Goal: Find specific page/section: Find specific page/section

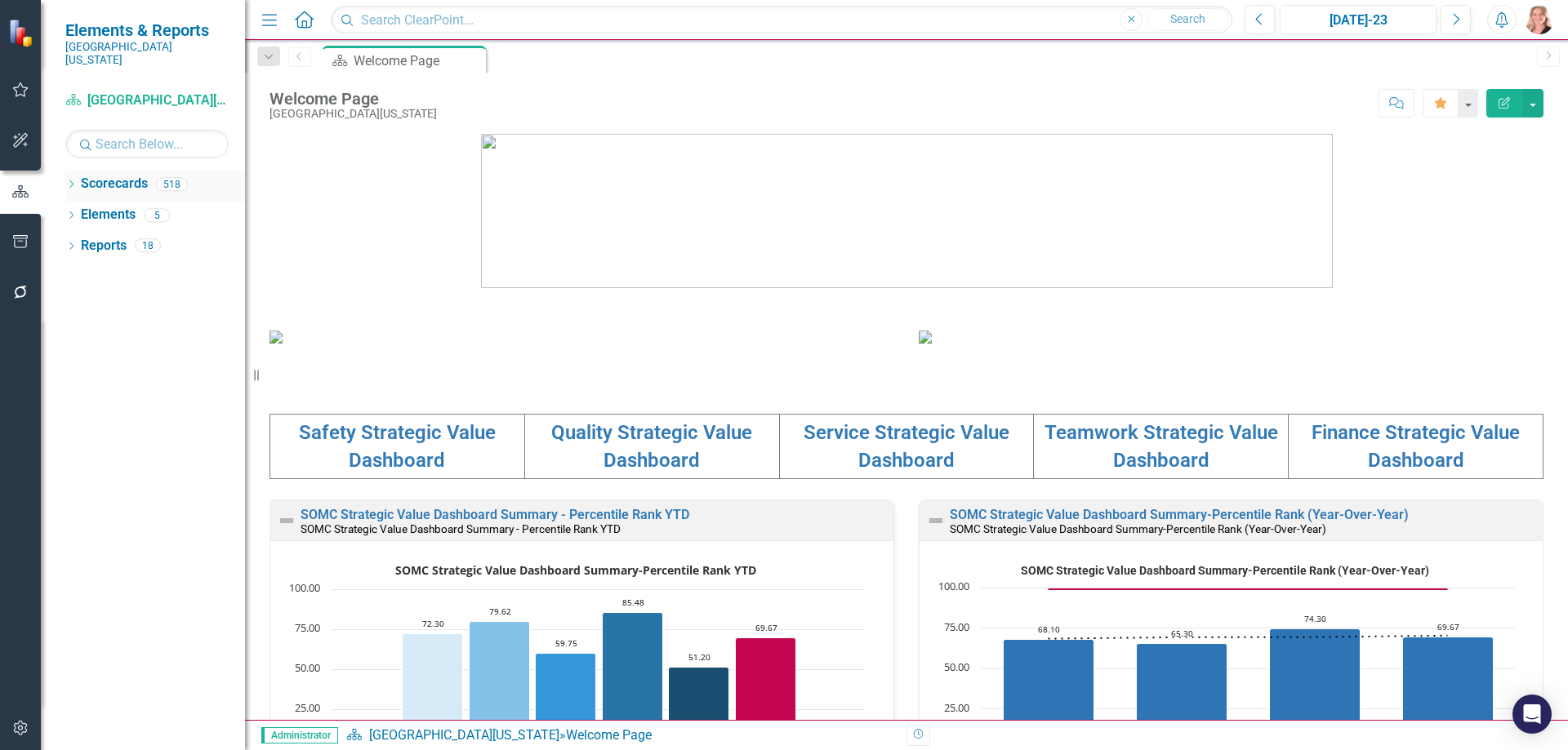
click at [72, 180] on div "Dropdown" at bounding box center [70, 186] width 12 height 14
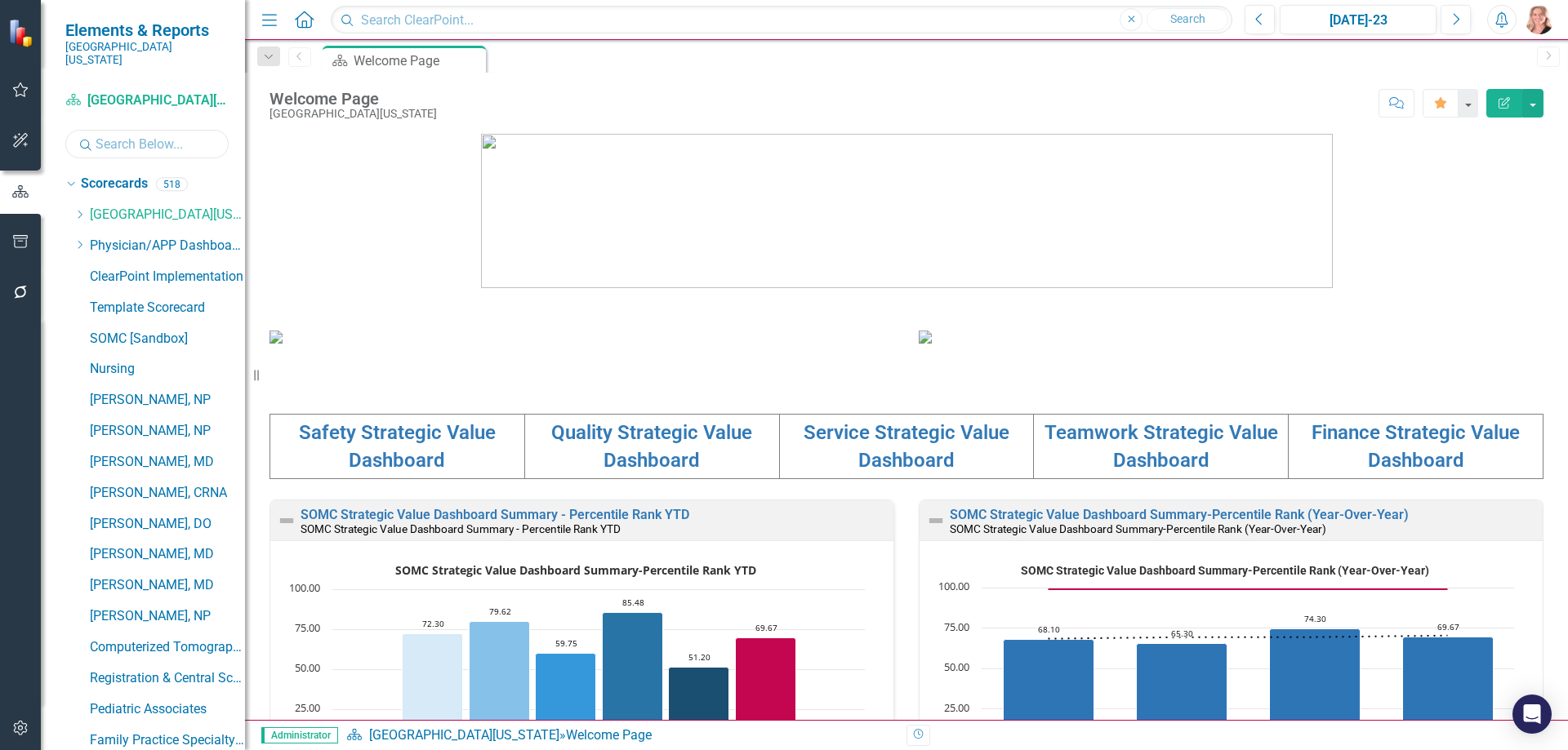
click at [161, 134] on input "text" at bounding box center [146, 145] width 164 height 29
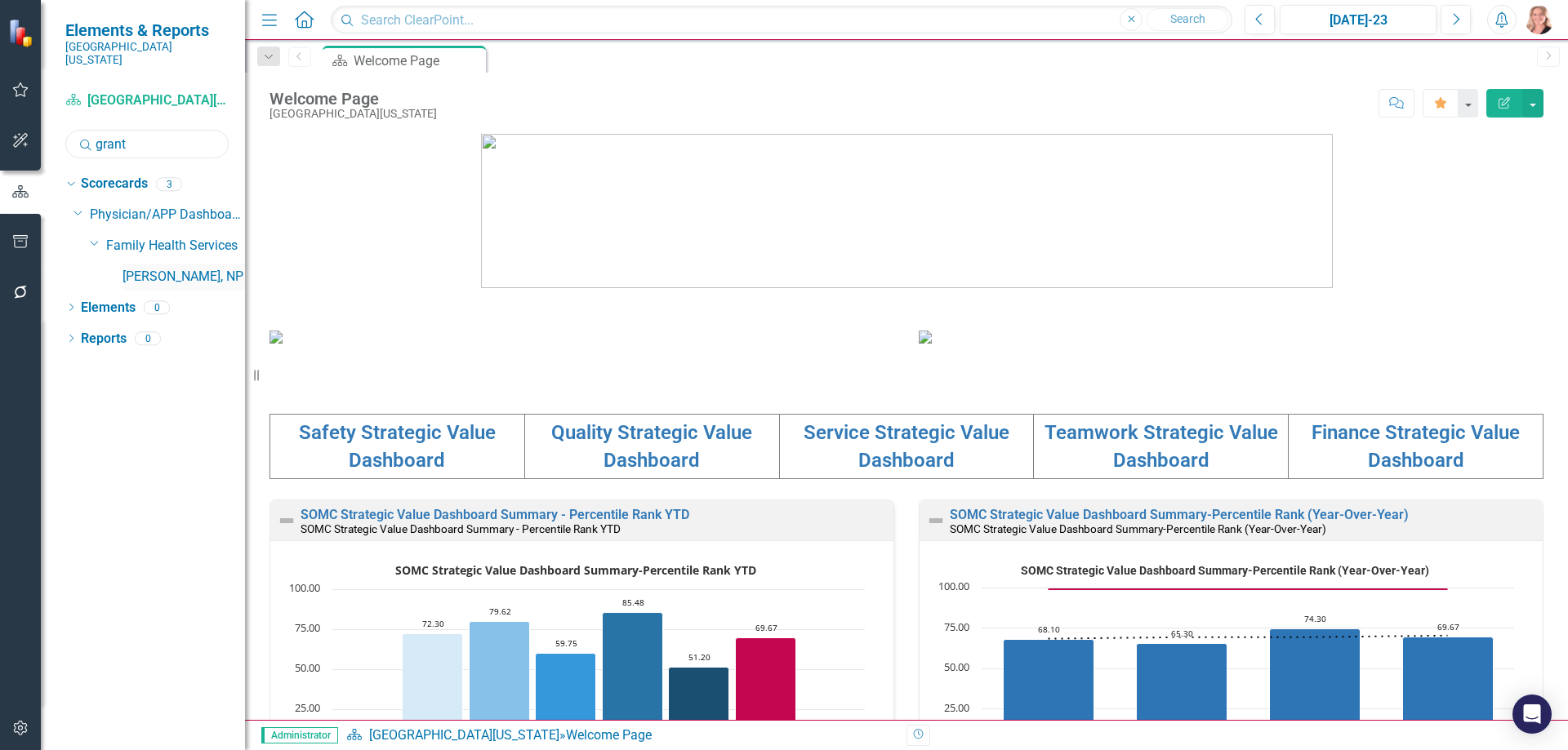
type input "grant"
click at [201, 267] on link "[PERSON_NAME], NP" at bounding box center [184, 277] width 123 height 19
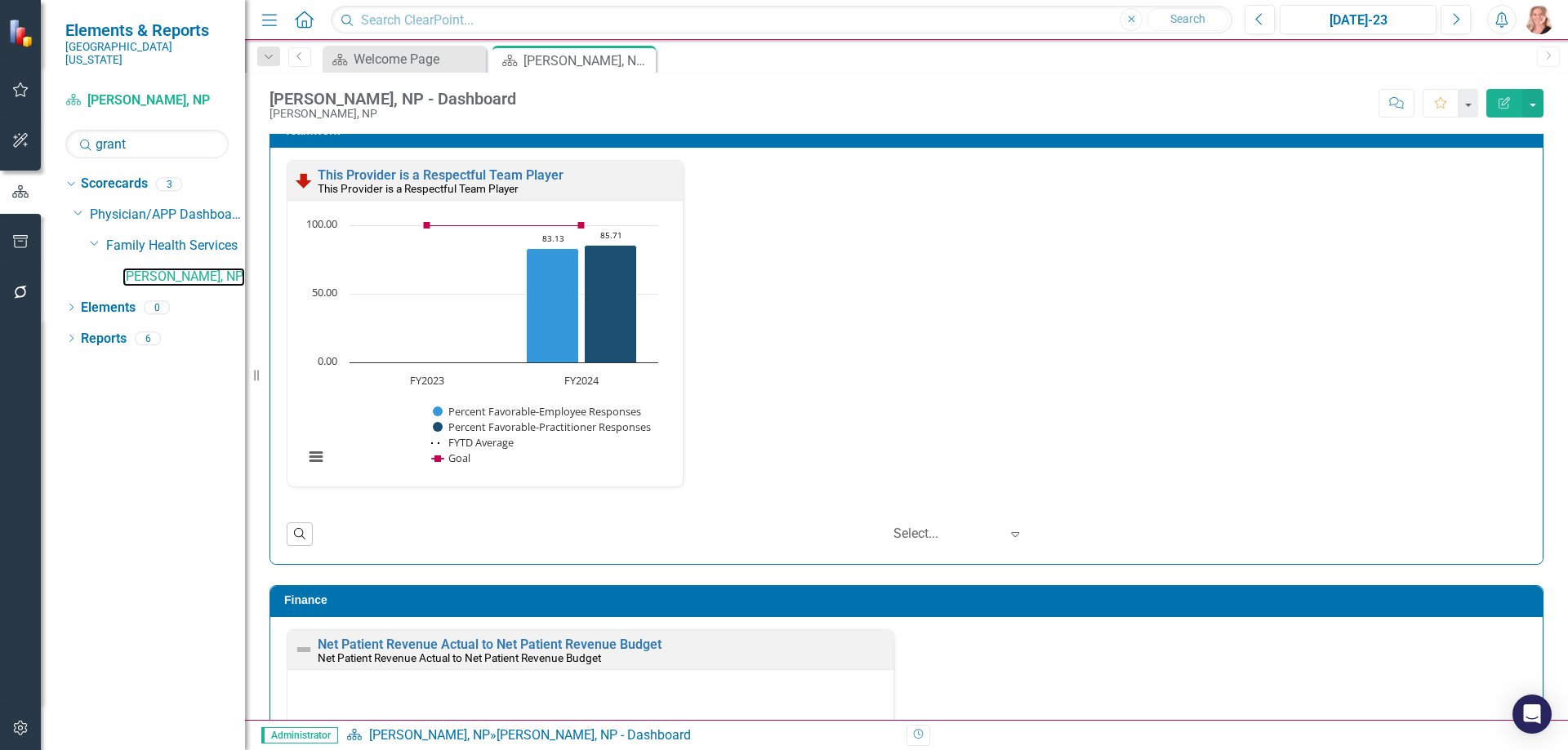
scroll to position [2449, 0]
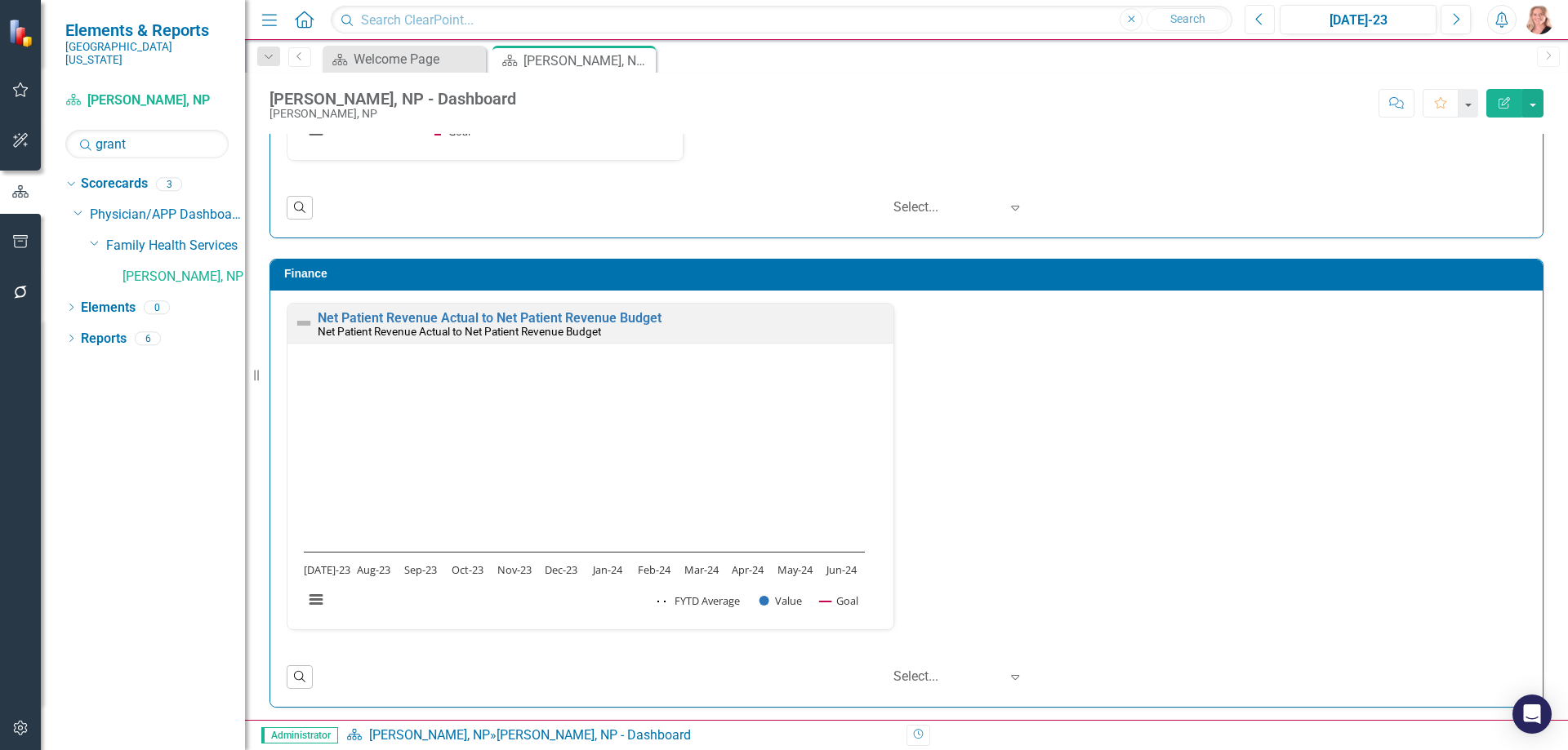
click at [1259, 23] on icon "Previous" at bounding box center [1260, 20] width 9 height 14
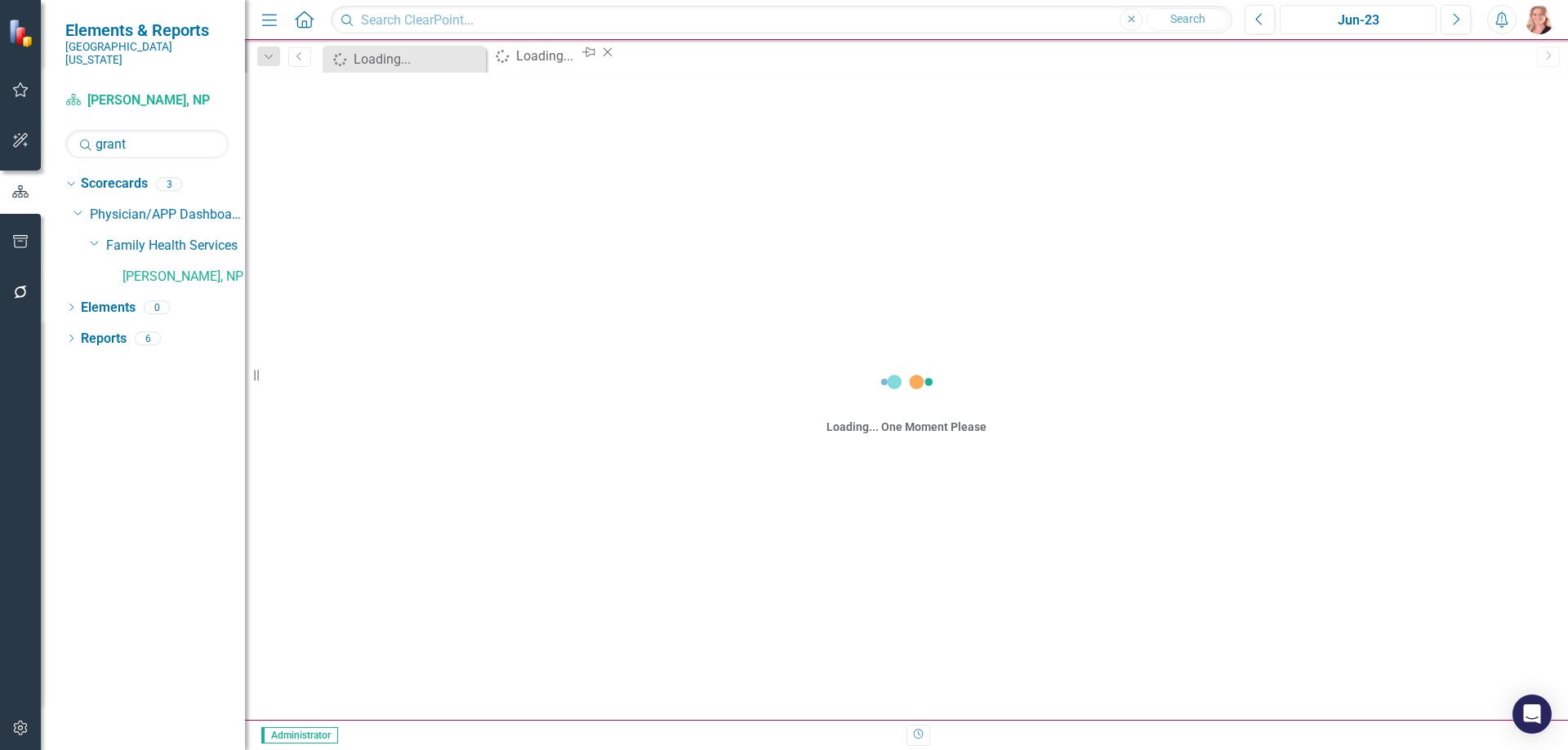
click at [1389, 21] on div "Jun-23" at bounding box center [1357, 21] width 146 height 20
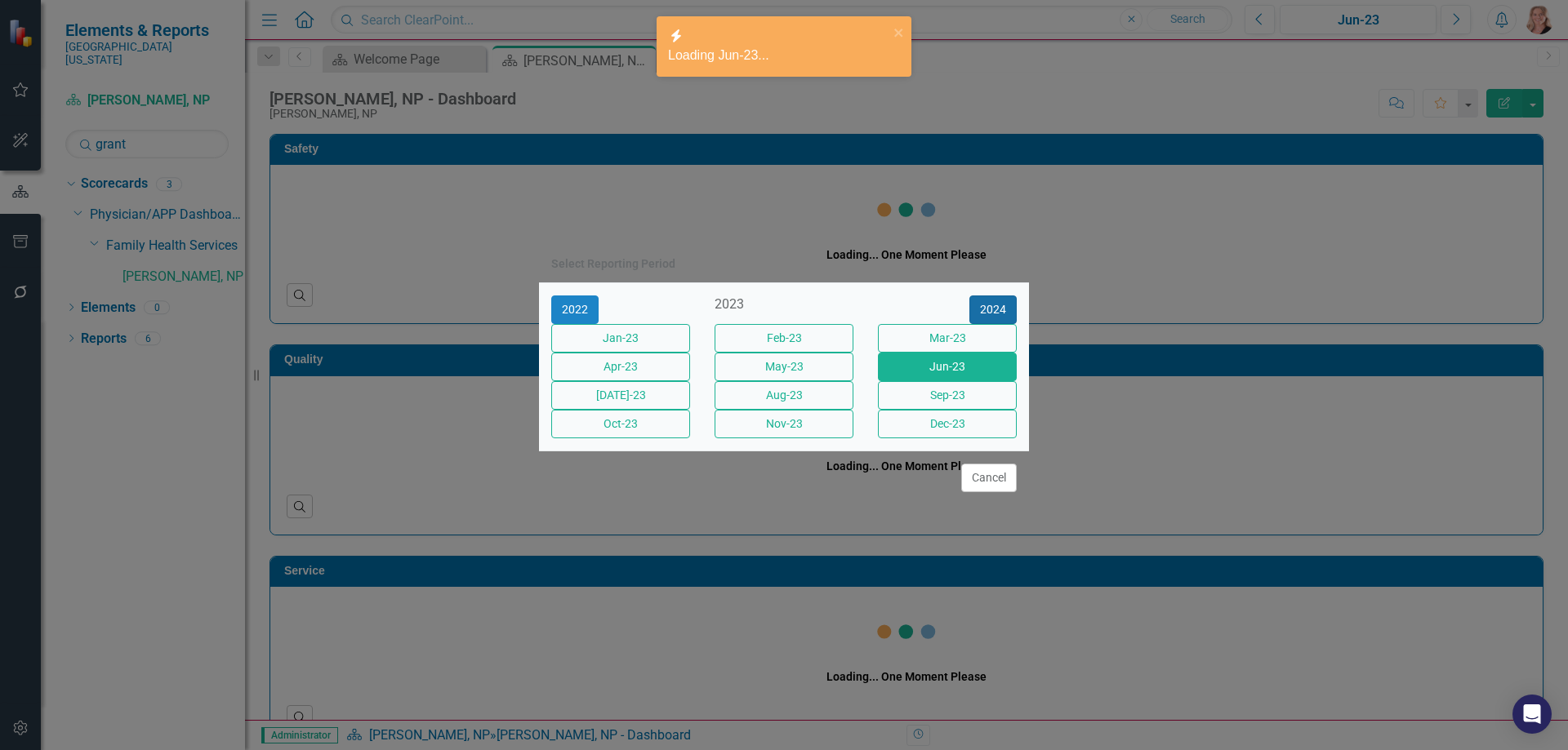
click at [994, 295] on button "2024" at bounding box center [992, 310] width 47 height 29
click at [997, 295] on button "2025" at bounding box center [992, 310] width 47 height 29
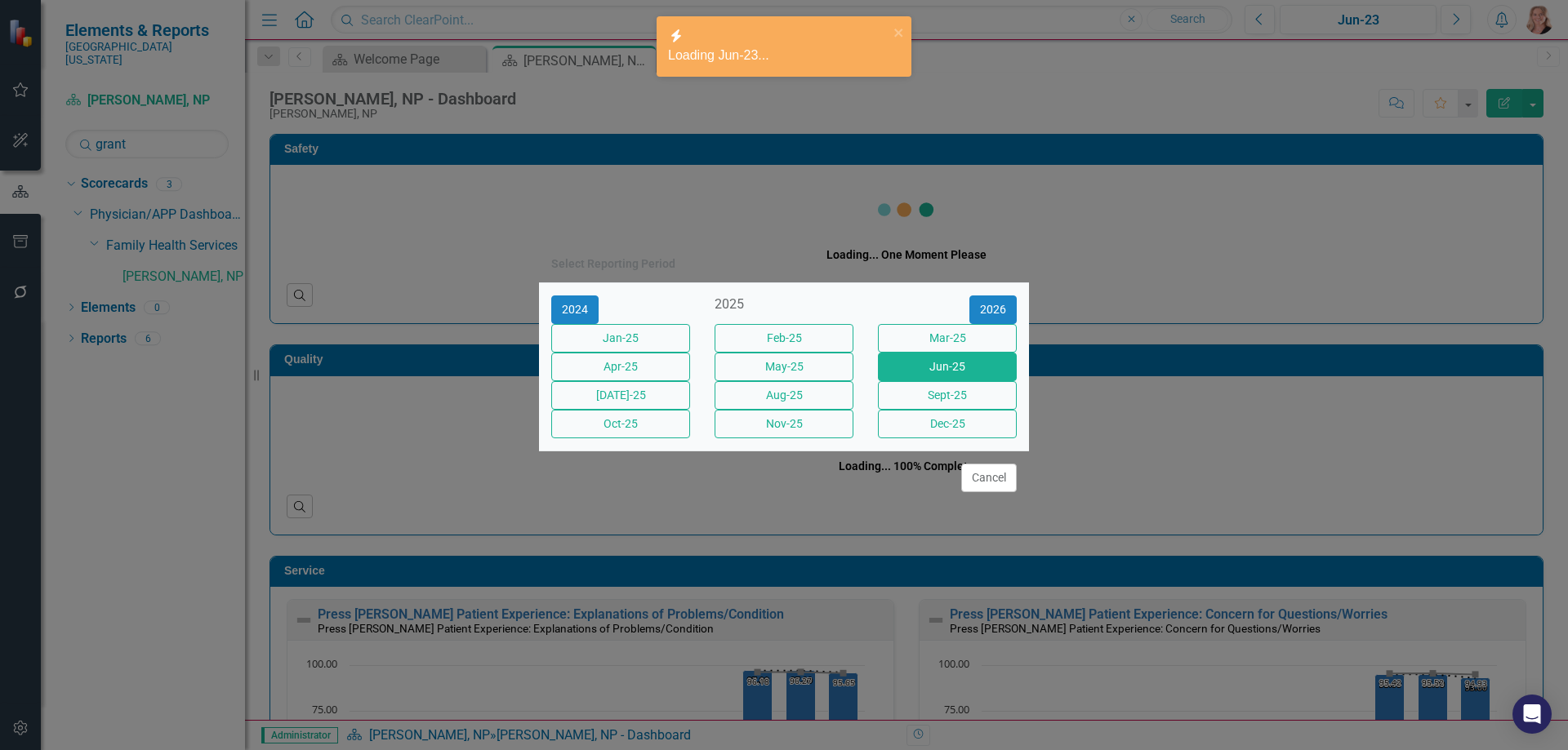
click at [977, 367] on button "Jun-25" at bounding box center [947, 367] width 139 height 29
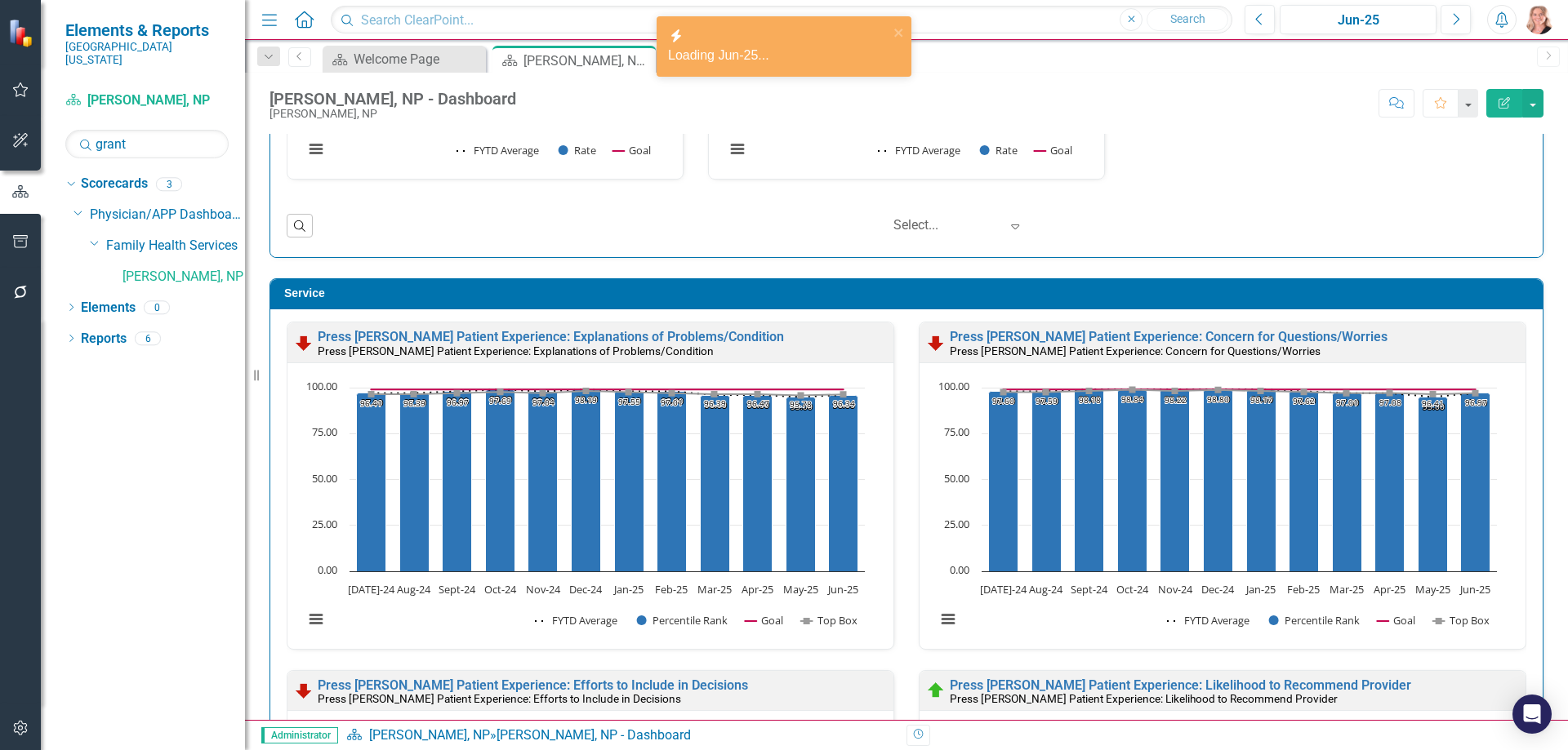
scroll to position [1878, 0]
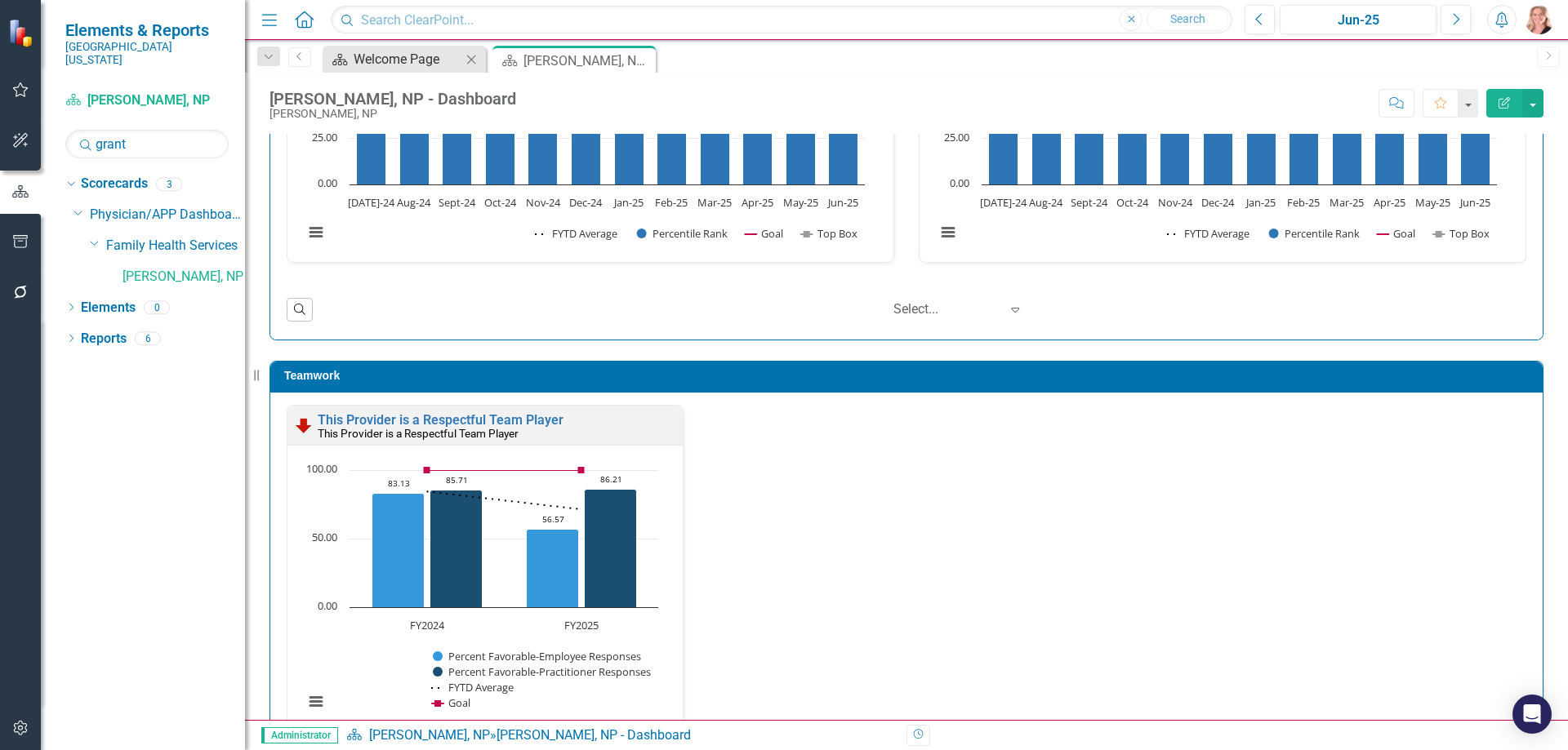
click at [389, 64] on div "Welcome Page" at bounding box center [407, 59] width 108 height 21
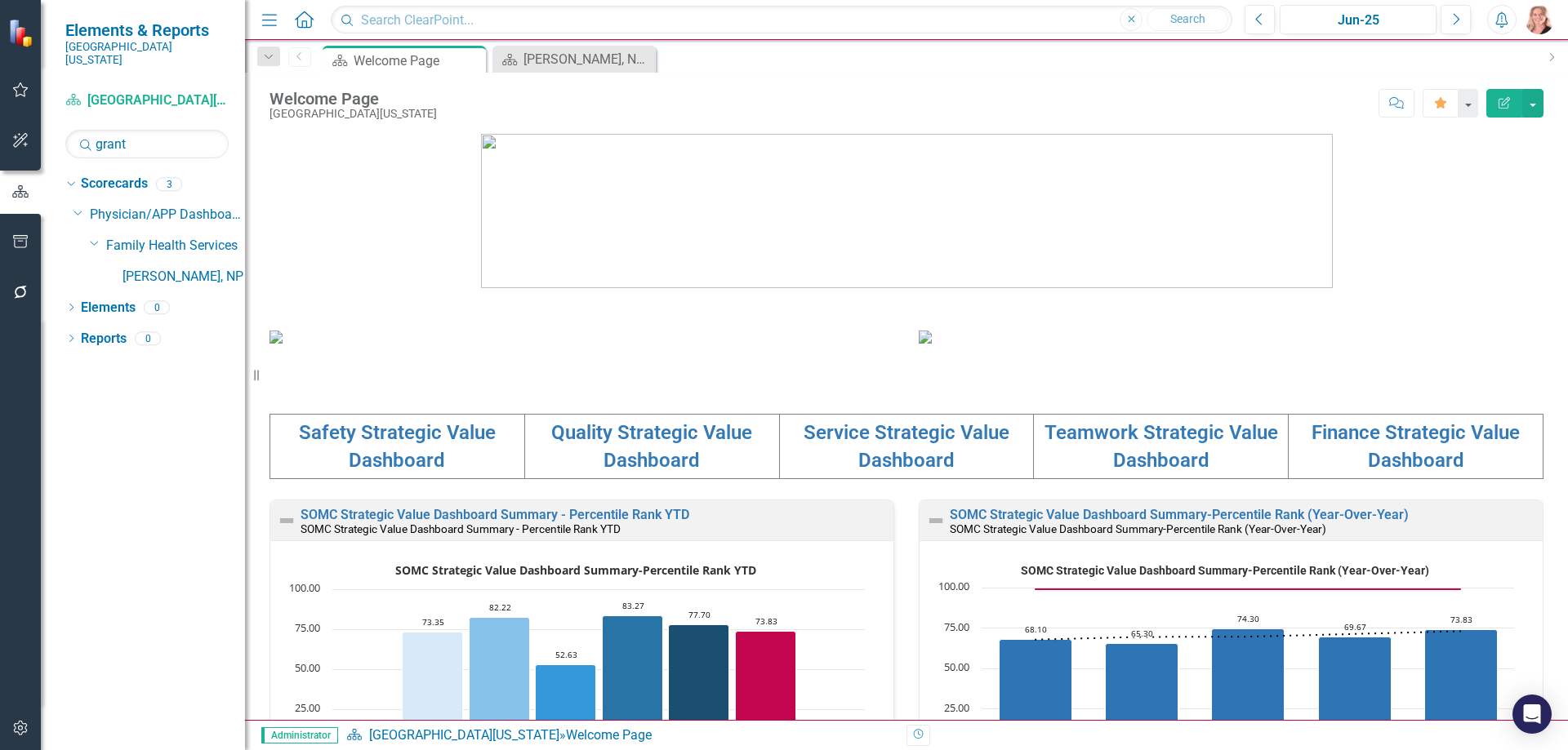
scroll to position [326, 0]
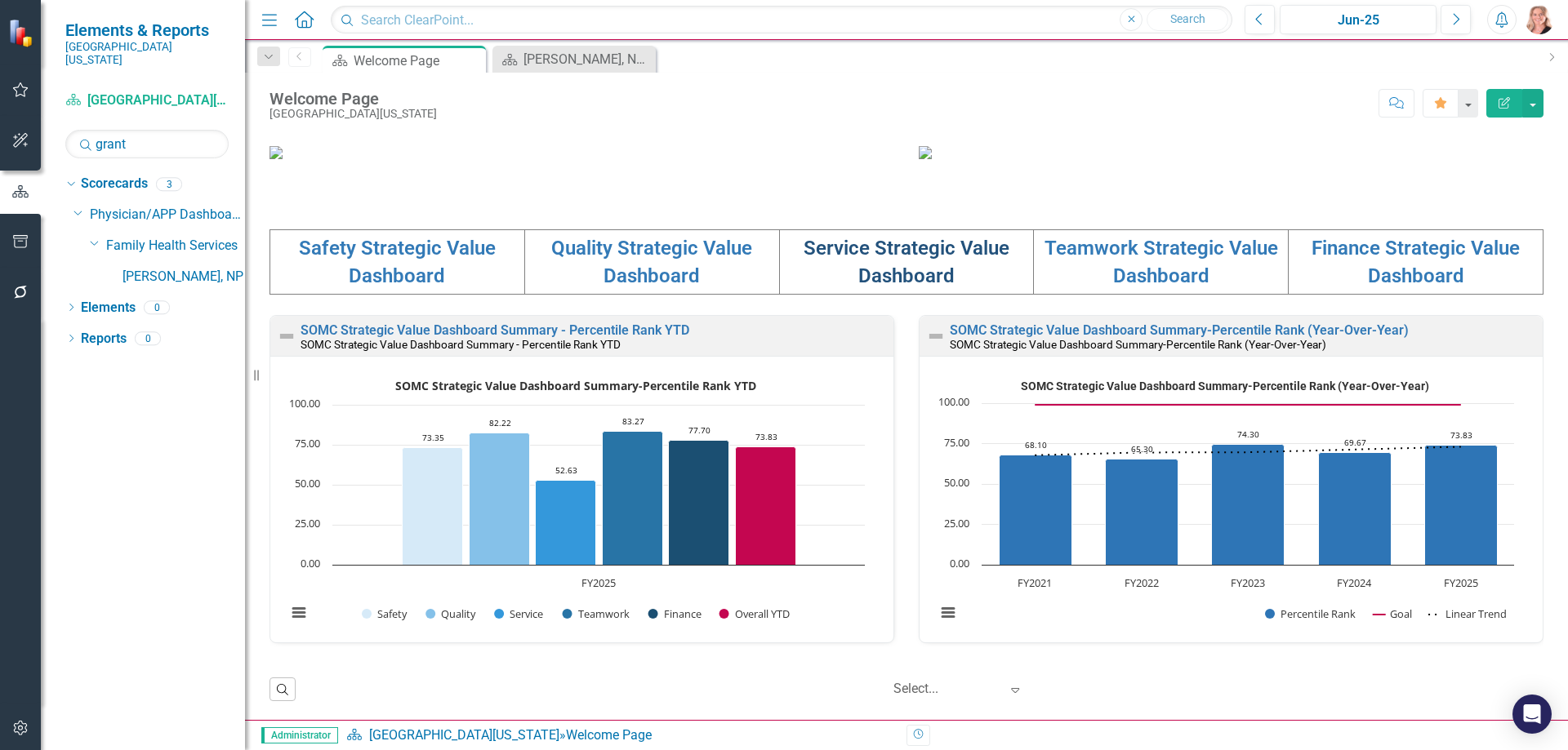
click at [842, 287] on link "Service Strategic Value Dashboard" at bounding box center [906, 262] width 206 height 51
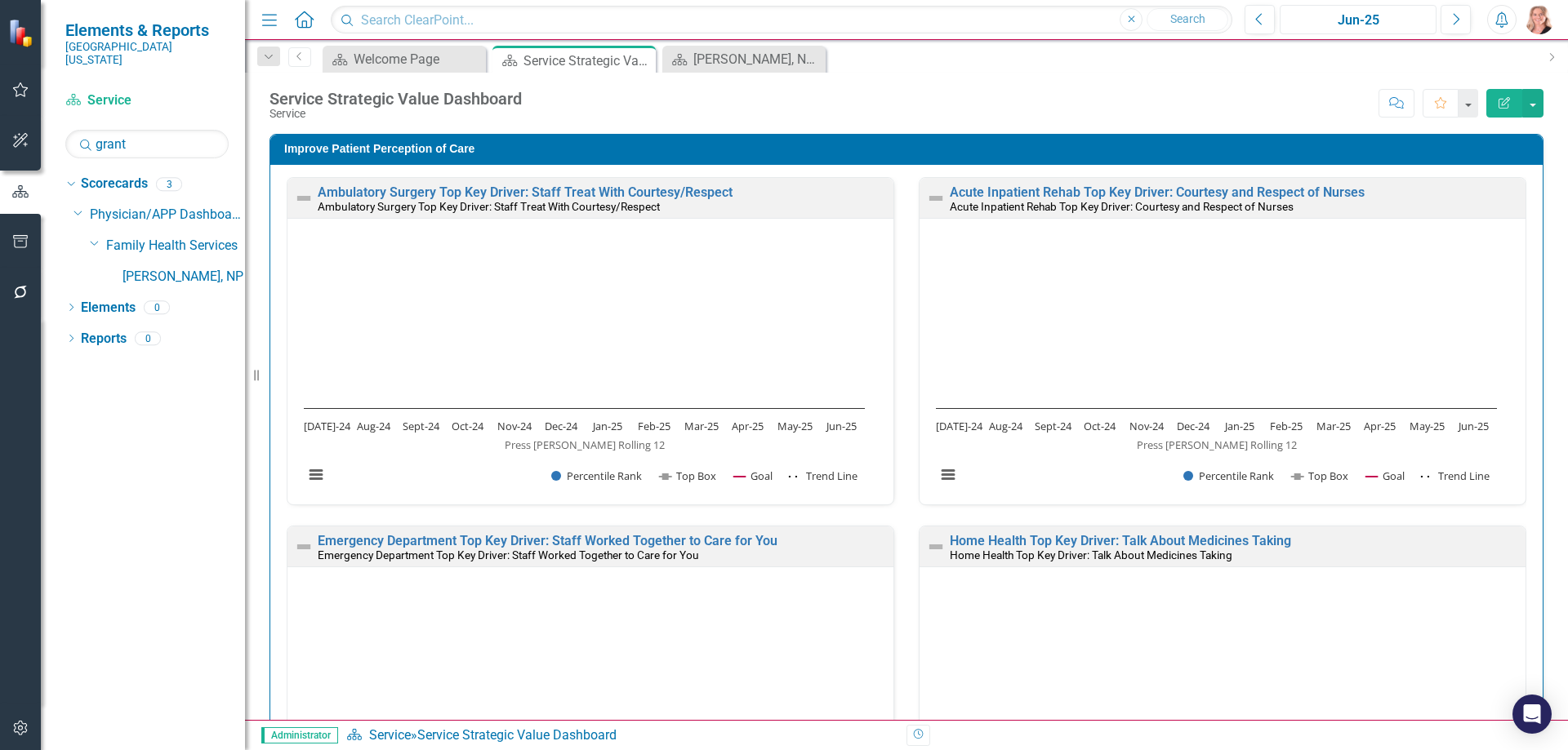
click at [1367, 23] on div "Jun-25" at bounding box center [1357, 21] width 146 height 20
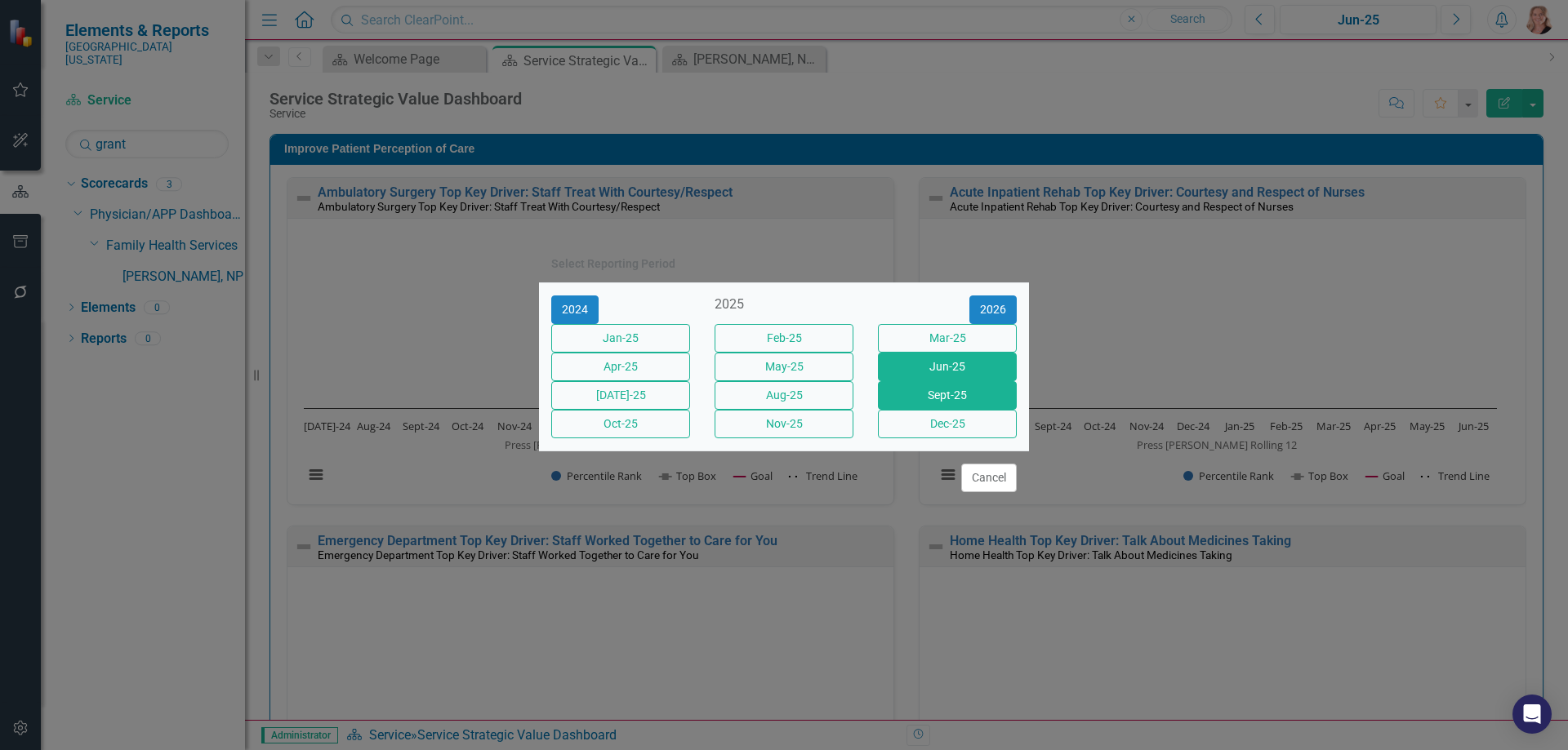
click at [931, 407] on button "Sept-25" at bounding box center [947, 396] width 139 height 29
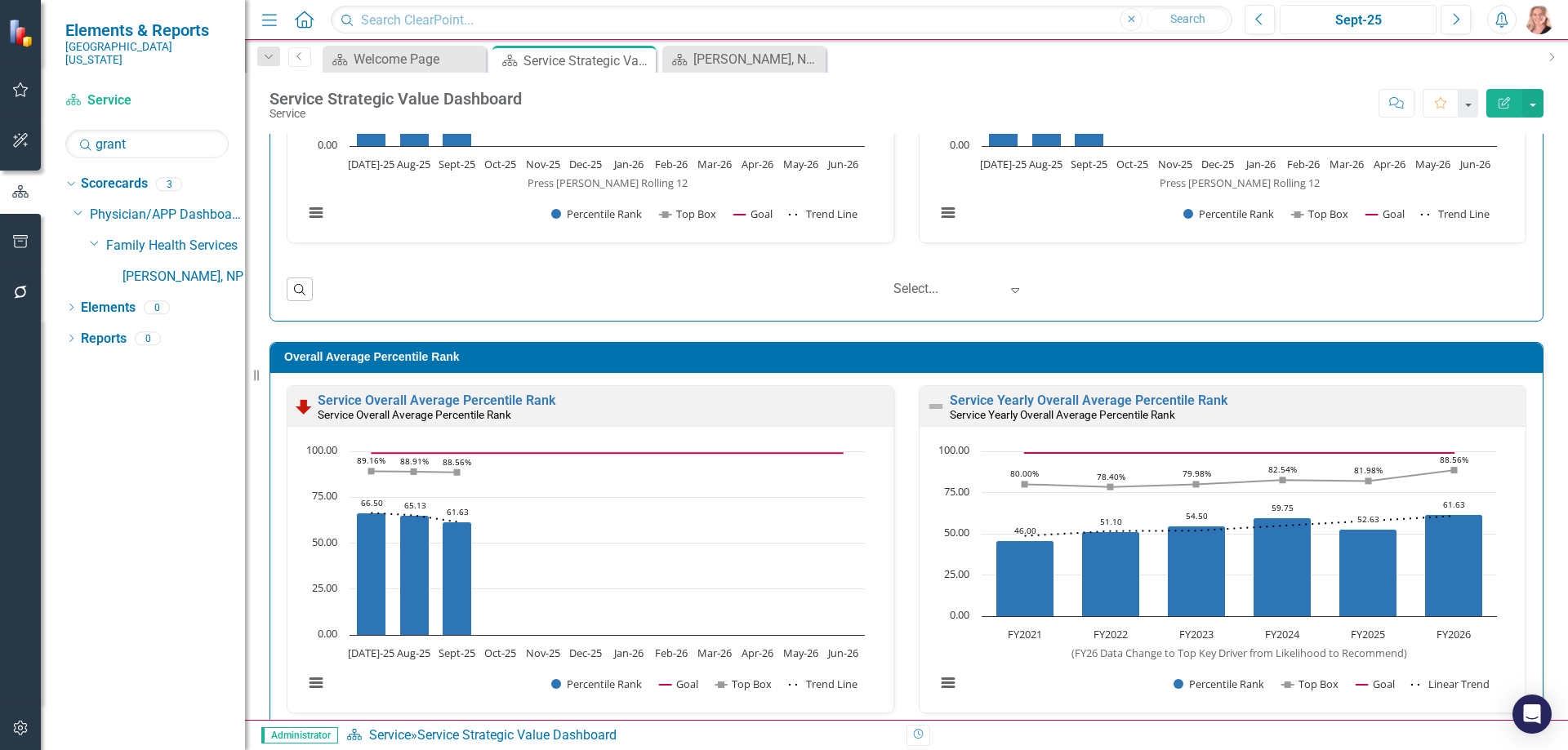
scroll to position [1393, 0]
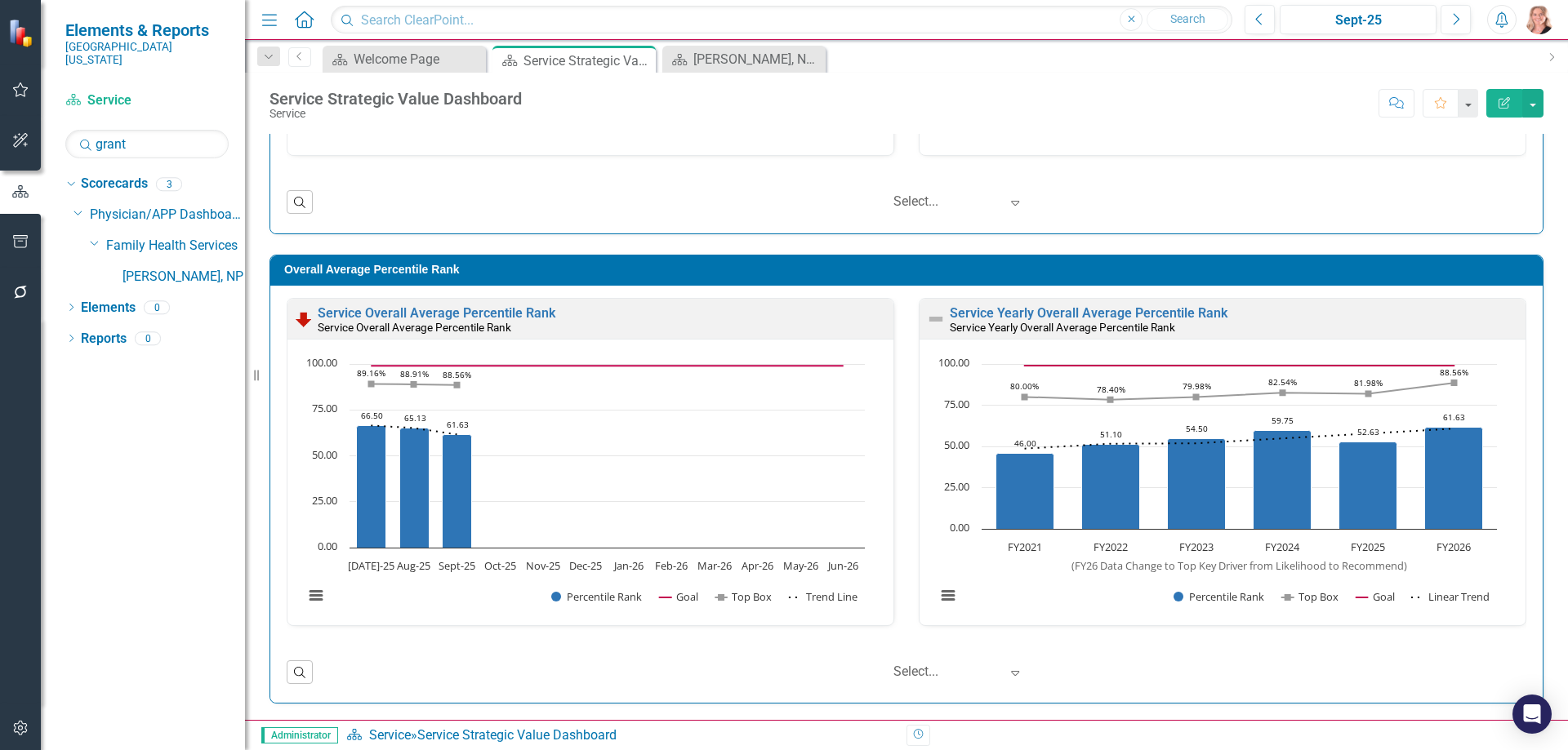
drag, startPoint x: 643, startPoint y: 61, endPoint x: 561, endPoint y: 88, distance: 86.3
click at [0, 0] on icon "Close" at bounding box center [0, 0] width 0 height 0
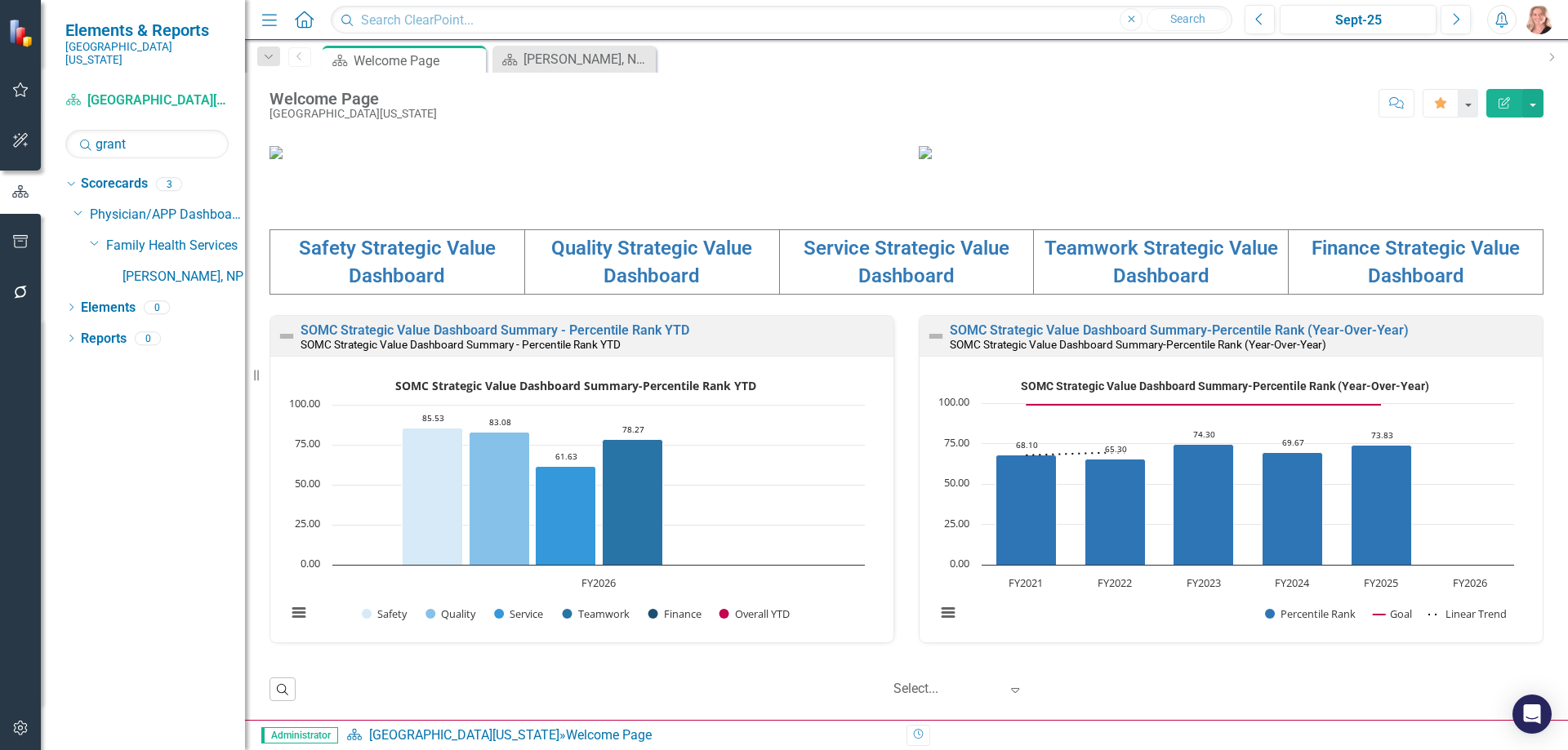
scroll to position [556, 0]
